Goal: Task Accomplishment & Management: Manage account settings

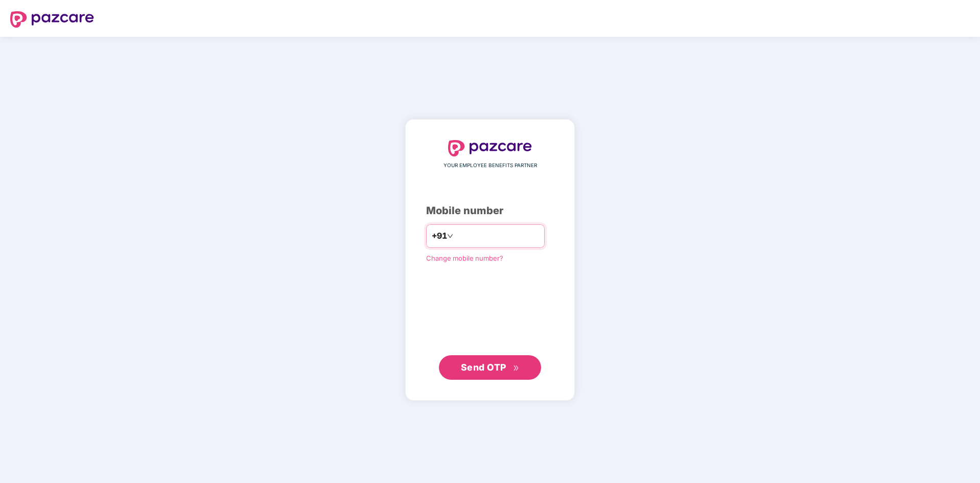
click at [495, 229] on input "number" at bounding box center [497, 236] width 84 height 16
type input "**********"
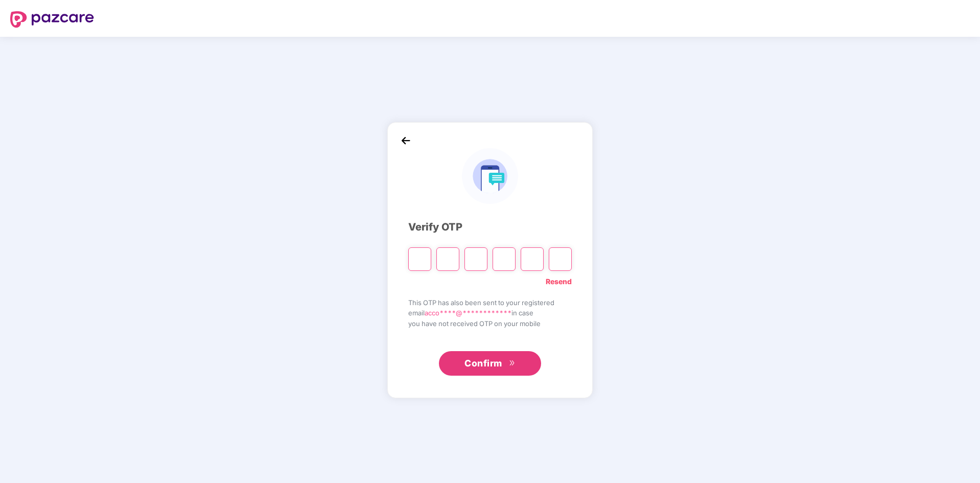
type input "*"
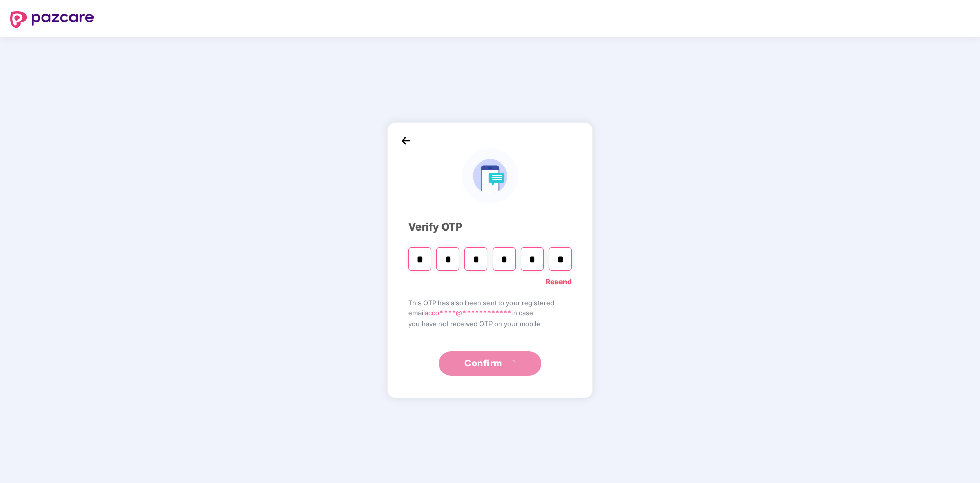
type input "*"
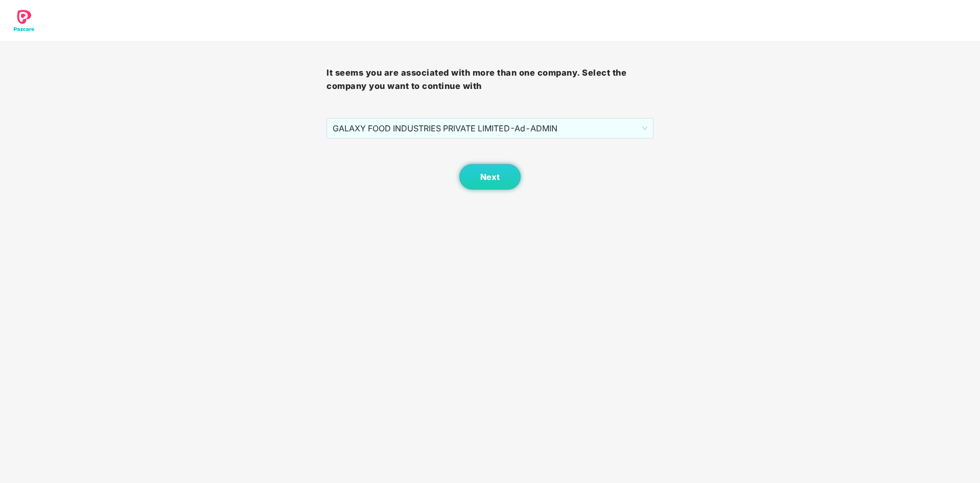
click at [496, 104] on div "It seems you are associated with more than one company. Select the company you …" at bounding box center [490, 115] width 327 height 149
click at [492, 125] on span "GALAXY FOOD INDUSTRIES PRIVATE LIMITED - Ad - ADMIN" at bounding box center [490, 128] width 314 height 19
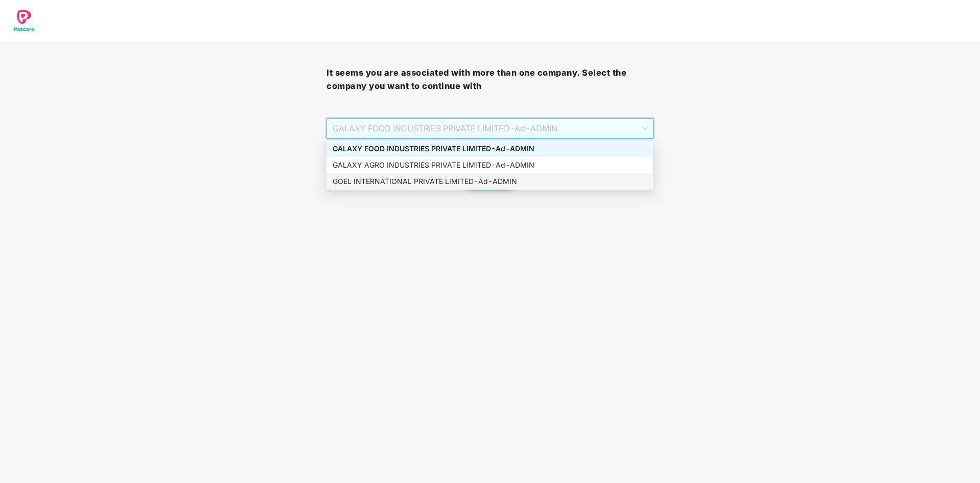
click at [476, 180] on div "GOEL INTERNATIONAL PRIVATE LIMITED - Ad - ADMIN" at bounding box center [490, 181] width 314 height 11
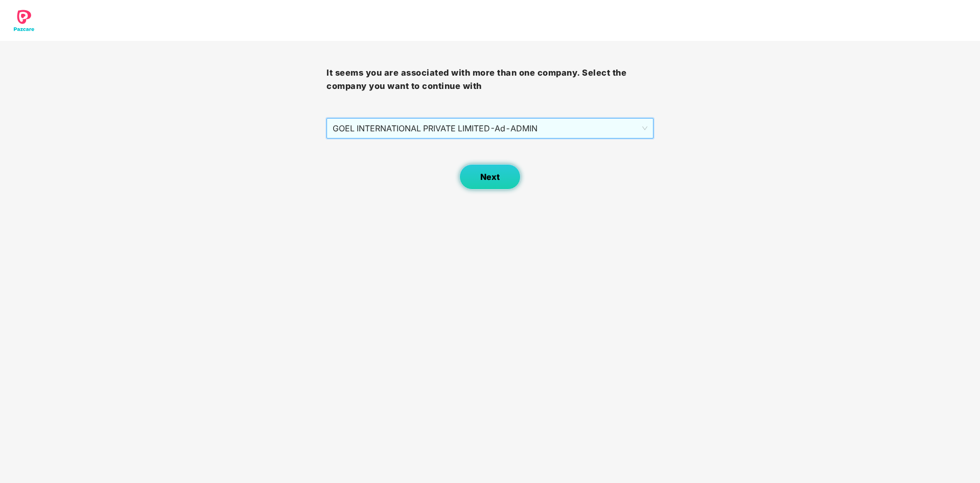
click at [480, 180] on span "Next" at bounding box center [489, 177] width 19 height 10
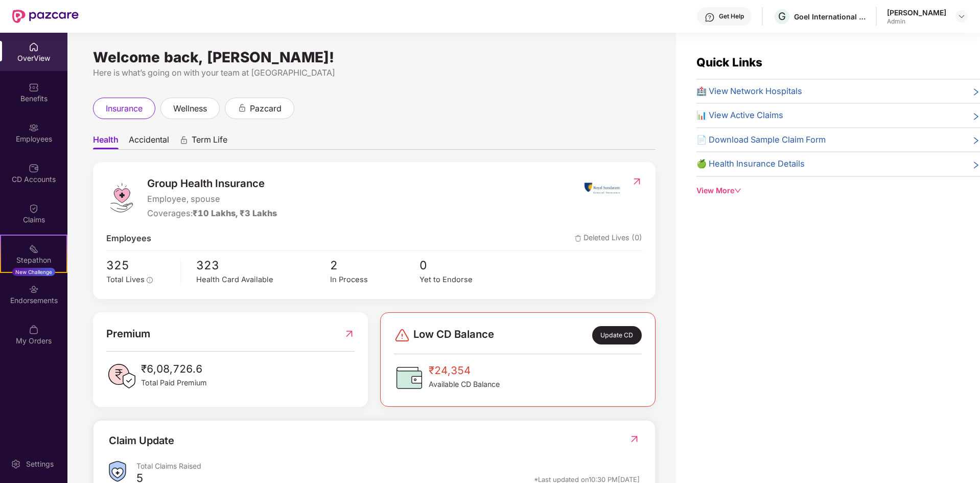
click at [35, 61] on div "OverView" at bounding box center [33, 58] width 67 height 10
click at [43, 43] on div "OverView" at bounding box center [33, 52] width 67 height 38
click at [34, 131] on img at bounding box center [34, 128] width 10 height 10
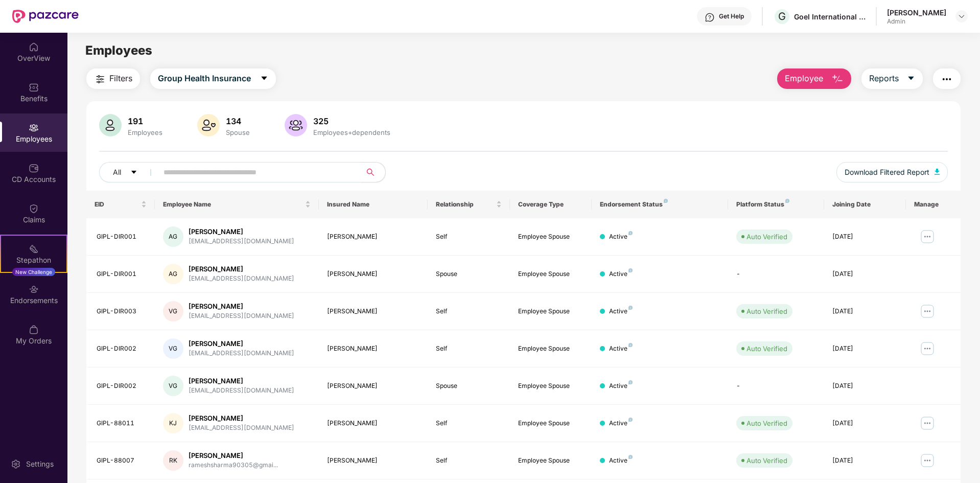
click at [203, 169] on input "text" at bounding box center [255, 172] width 183 height 15
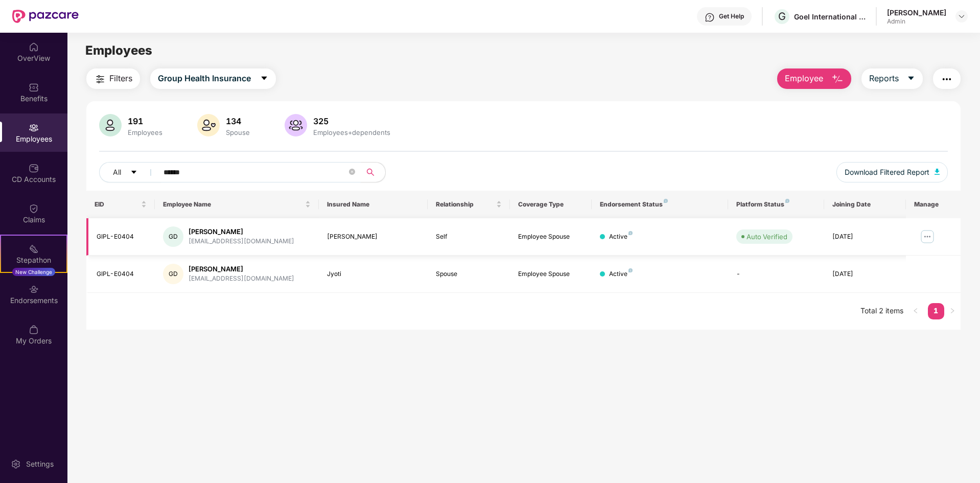
type input "******"
click at [930, 239] on img at bounding box center [927, 236] width 16 height 16
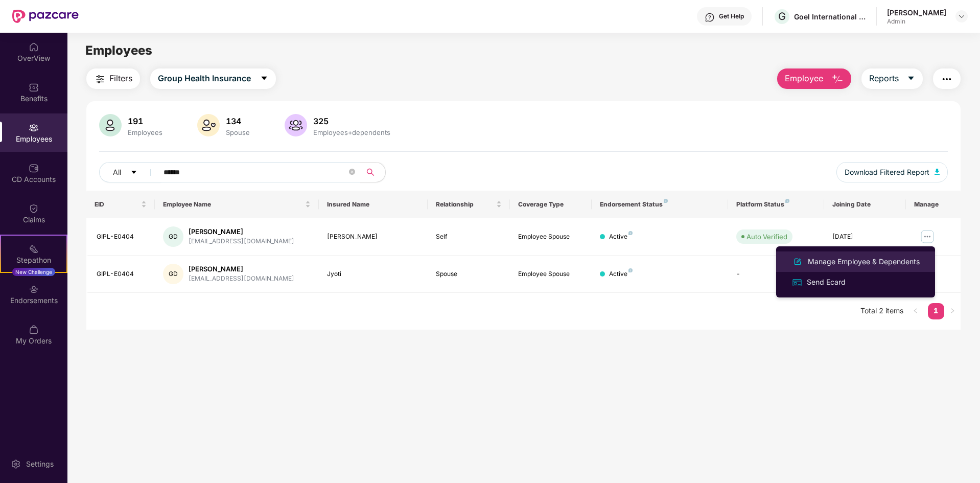
click at [822, 261] on div "Manage Employee & Dependents" at bounding box center [864, 261] width 116 height 11
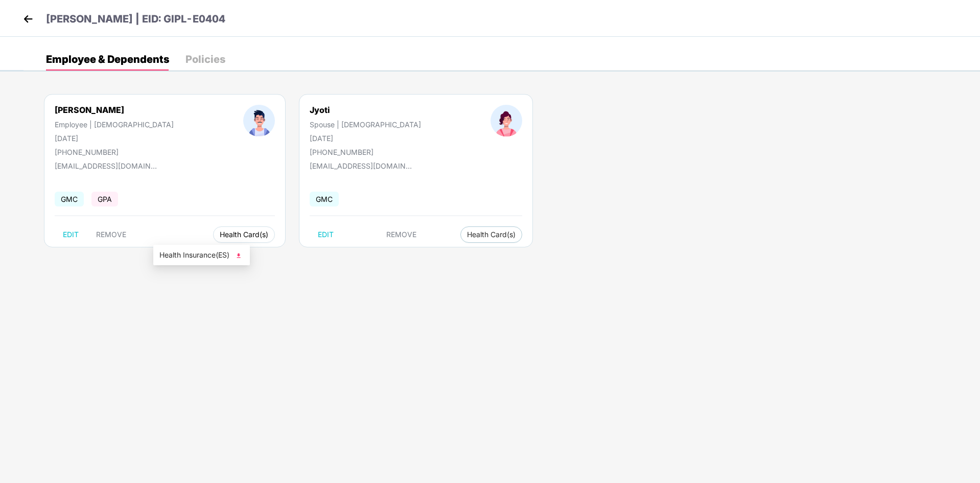
click at [220, 233] on span "Health Card(s)" at bounding box center [244, 234] width 49 height 5
click at [208, 253] on span "Health Insurance(ES)" at bounding box center [201, 254] width 84 height 11
click at [467, 234] on span "Health Card(s)" at bounding box center [491, 234] width 49 height 5
click at [388, 257] on span "Health Insurance(ES)" at bounding box center [398, 254] width 84 height 11
